Goal: Transaction & Acquisition: Purchase product/service

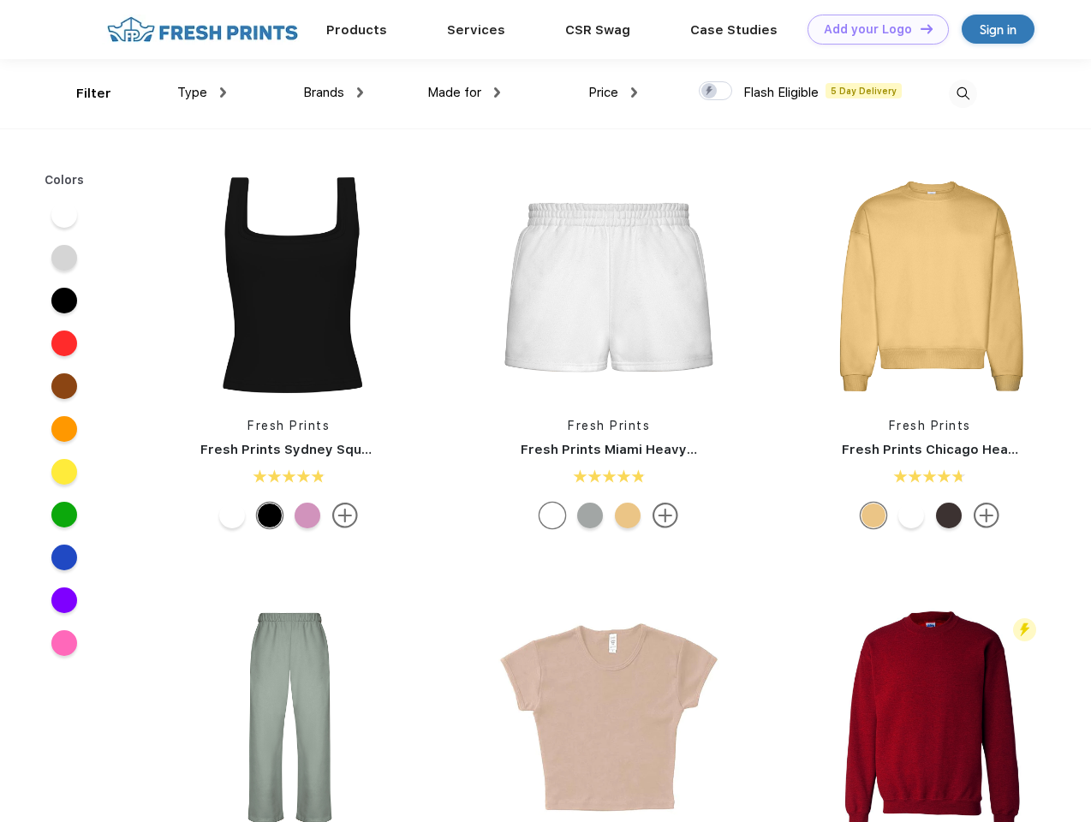
scroll to position [1, 0]
click at [872, 29] on link "Add your Logo Design Tool" at bounding box center [878, 30] width 141 height 30
click at [0, 0] on div "Design Tool" at bounding box center [0, 0] width 0 height 0
click at [919, 28] on link "Add your Logo Design Tool" at bounding box center [878, 30] width 141 height 30
click at [82, 93] on div "Filter" at bounding box center [93, 94] width 35 height 20
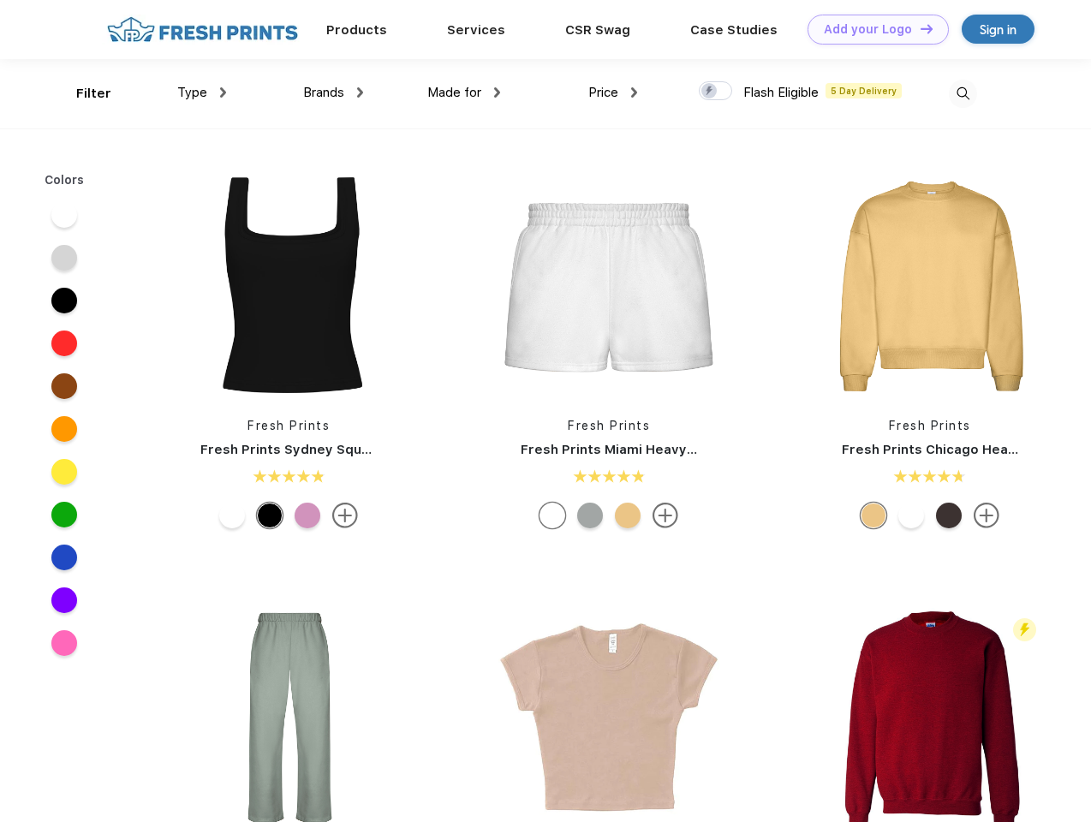
click at [202, 93] on span "Type" at bounding box center [192, 92] width 30 height 15
click at [333, 93] on span "Brands" at bounding box center [323, 92] width 41 height 15
click at [464, 93] on span "Made for" at bounding box center [454, 92] width 54 height 15
click at [613, 93] on span "Price" at bounding box center [604, 92] width 30 height 15
click at [716, 92] on div at bounding box center [715, 90] width 33 height 19
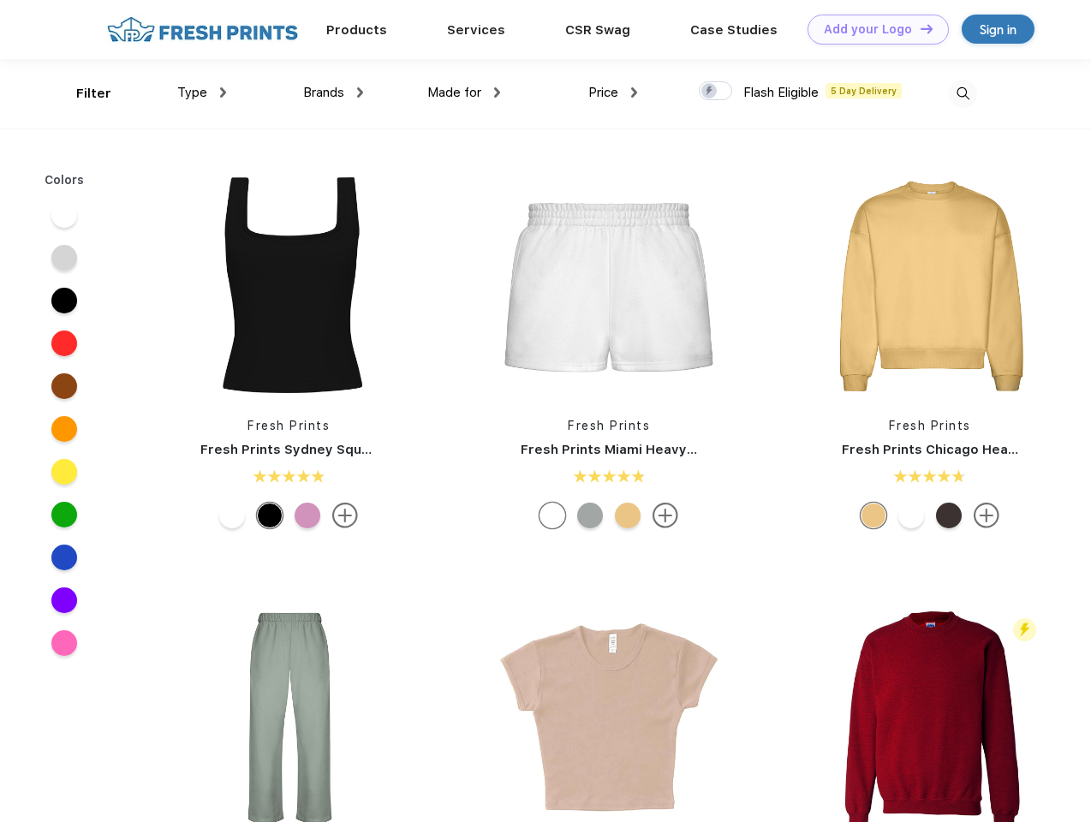
click at [710, 92] on input "checkbox" at bounding box center [704, 86] width 11 height 11
click at [963, 93] on img at bounding box center [963, 94] width 28 height 28
